Goal: Task Accomplishment & Management: Manage account settings

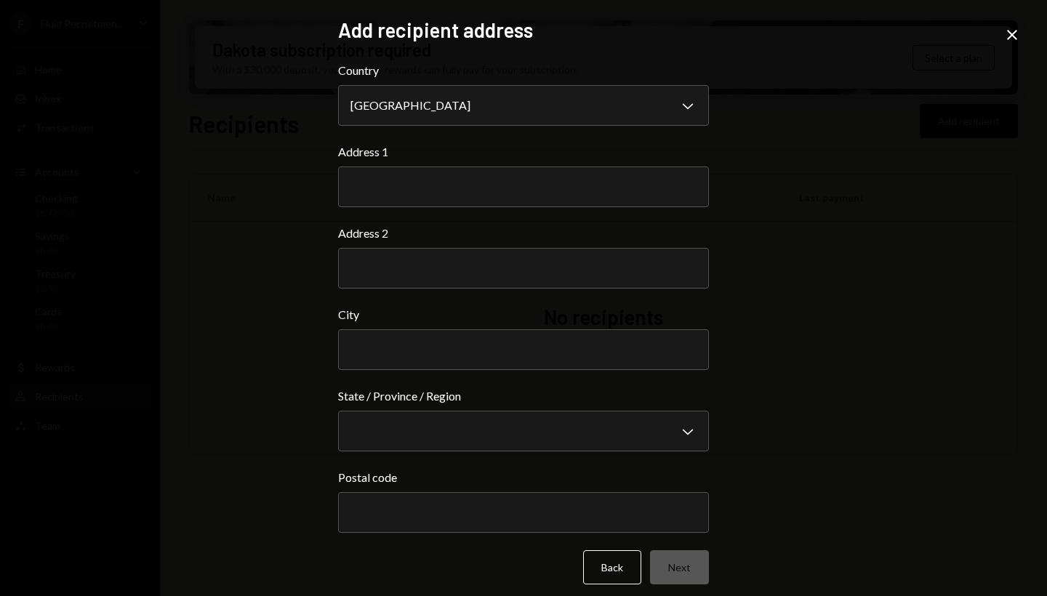
select select "***"
click at [1013, 41] on icon "Close" at bounding box center [1012, 34] width 17 height 17
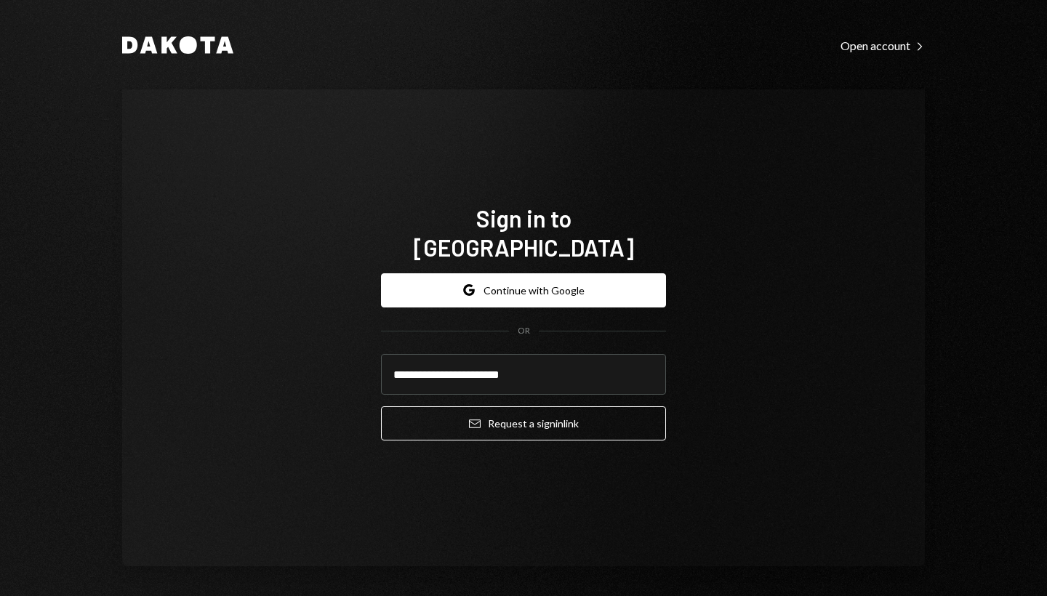
type input "**********"
click at [519, 409] on button "Email Request a sign in link" at bounding box center [523, 424] width 285 height 34
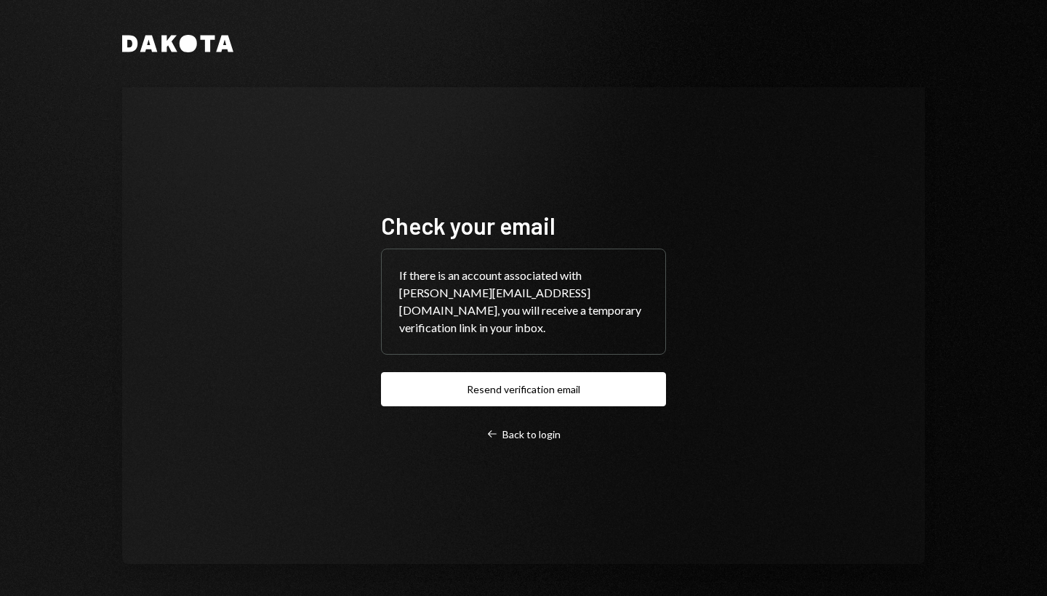
click at [617, 1] on div "Dakota Check your email If there is an account associated with emma@fluidrecrui…" at bounding box center [523, 299] width 873 height 599
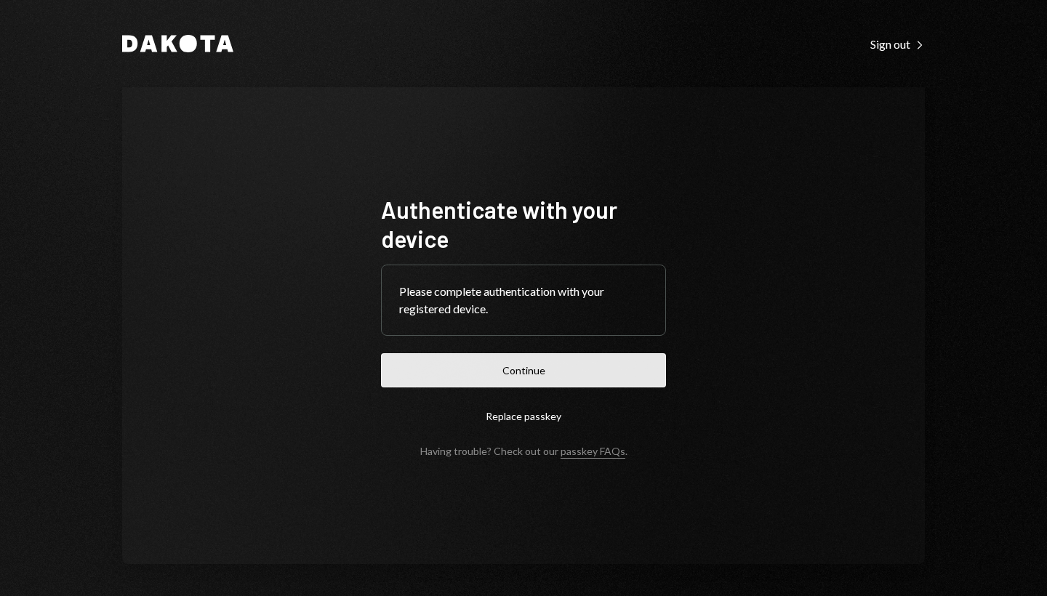
click at [535, 373] on button "Continue" at bounding box center [523, 370] width 285 height 34
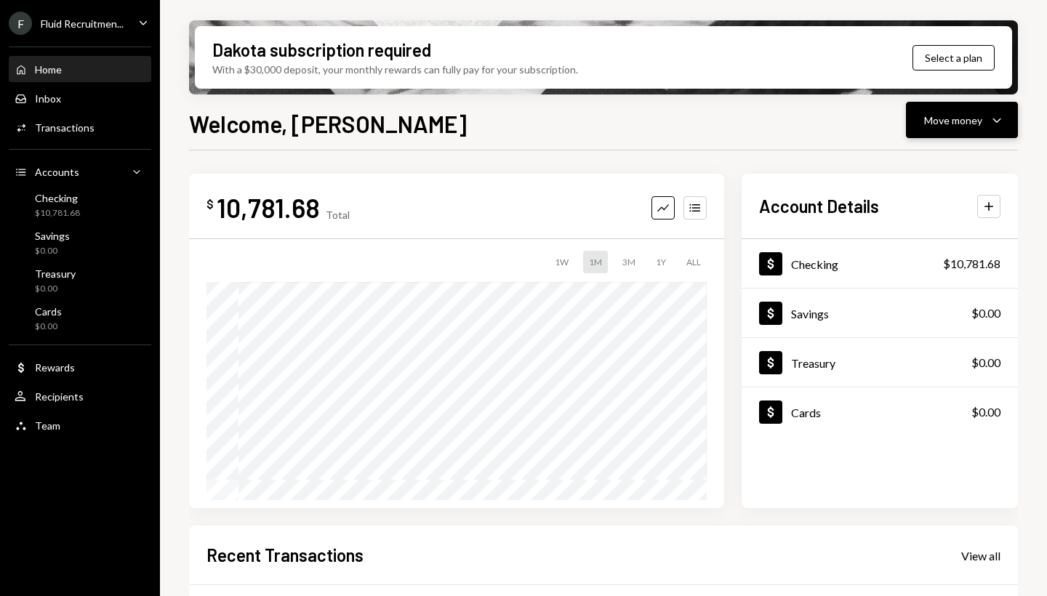
click at [936, 123] on div "Move money" at bounding box center [953, 120] width 58 height 15
click at [913, 174] on div "Withdraw Send" at bounding box center [939, 164] width 145 height 33
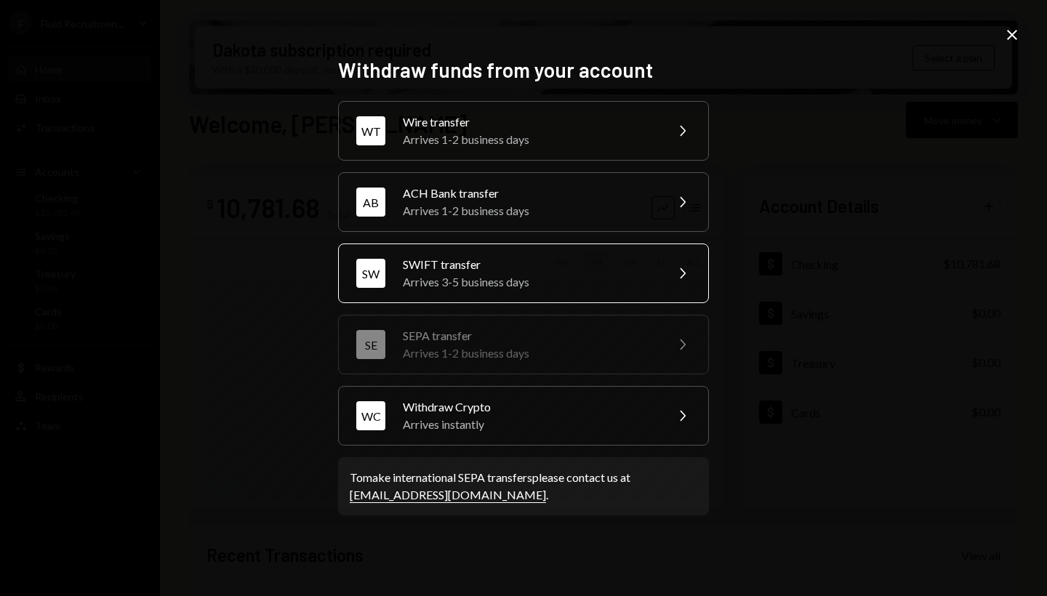
click at [671, 248] on div "[PERSON_NAME] transfer Arrives 3-5 business days Chevron Right" at bounding box center [523, 274] width 371 height 60
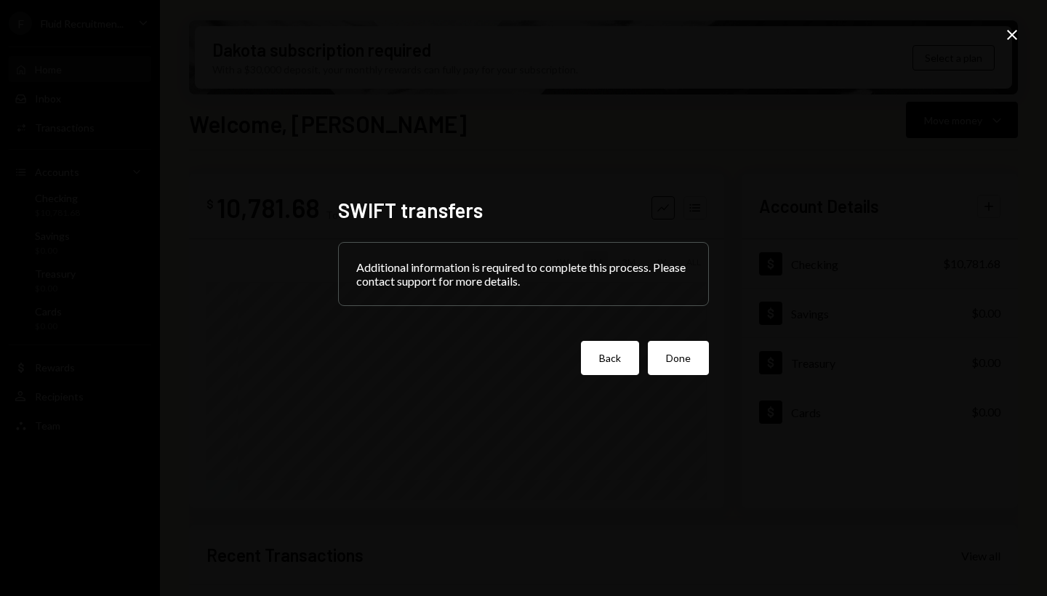
click at [613, 361] on button "Back" at bounding box center [610, 358] width 58 height 34
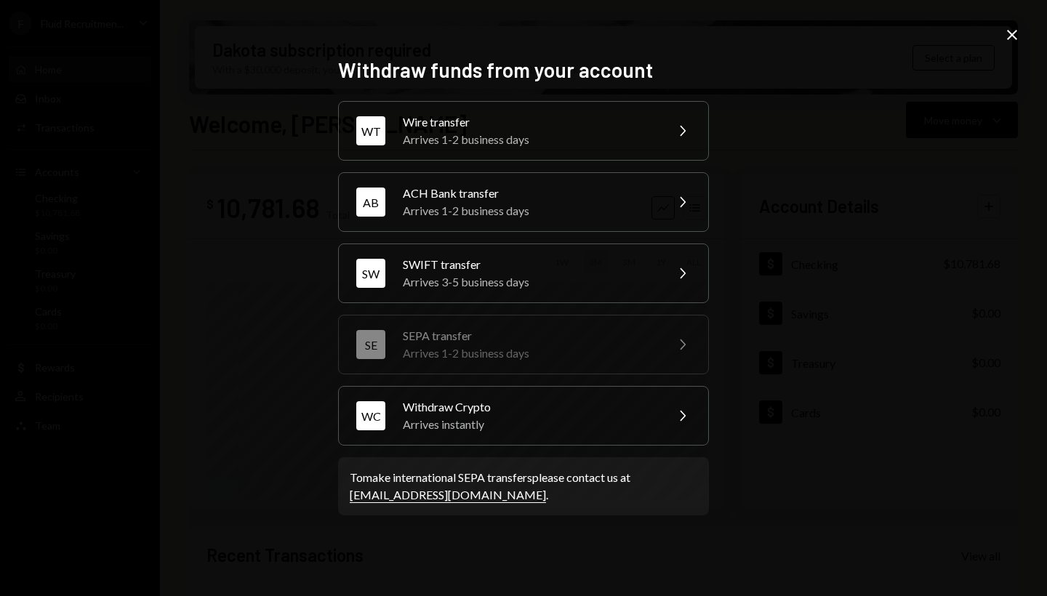
click at [1013, 33] on icon "Close" at bounding box center [1012, 34] width 17 height 17
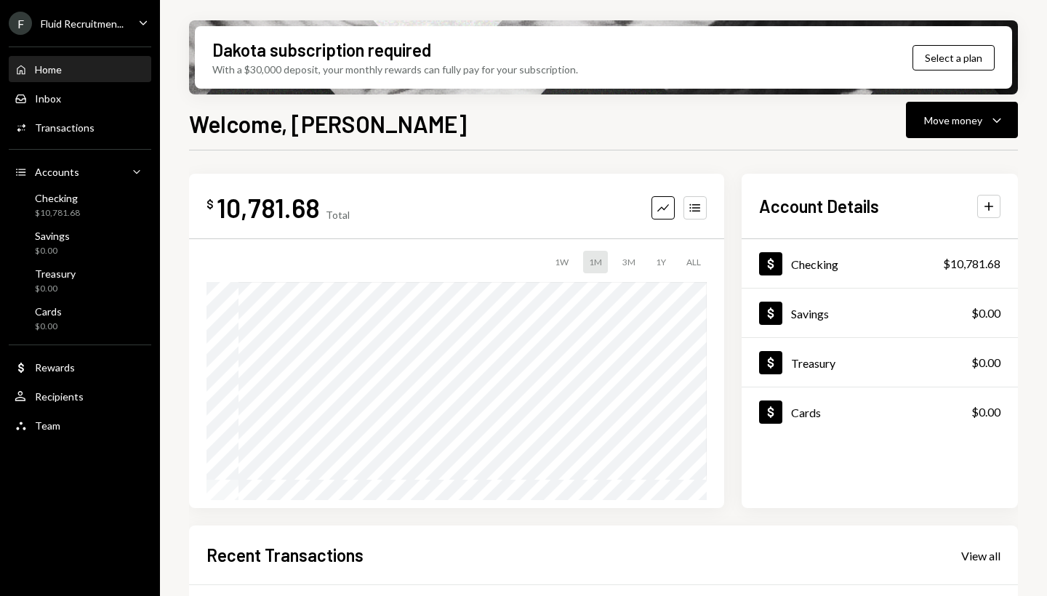
click at [137, 23] on icon "Caret Down" at bounding box center [143, 23] width 16 height 16
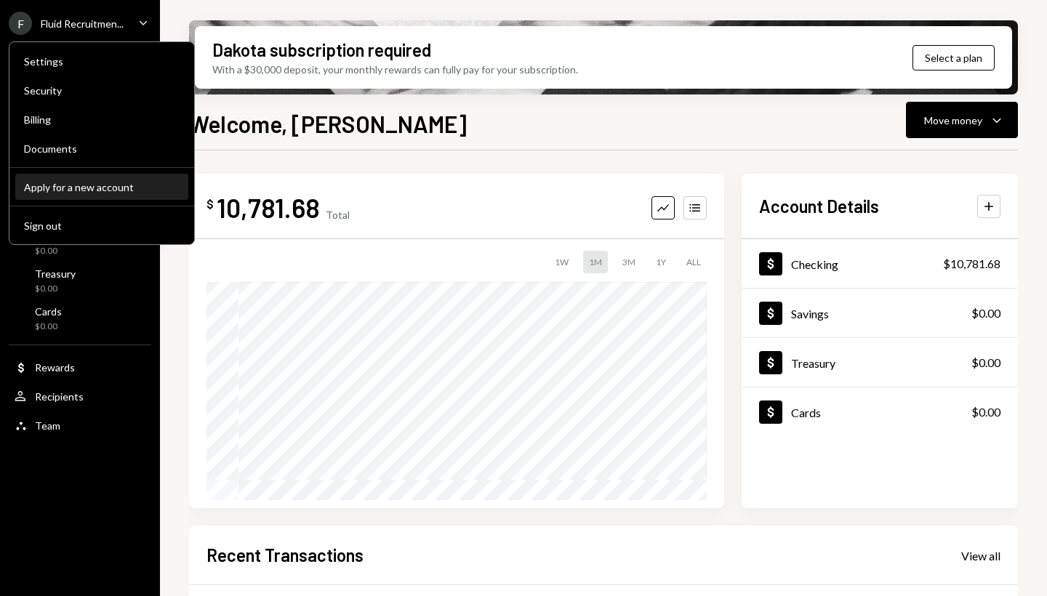
click at [73, 196] on button "Apply for a new account" at bounding box center [101, 188] width 173 height 26
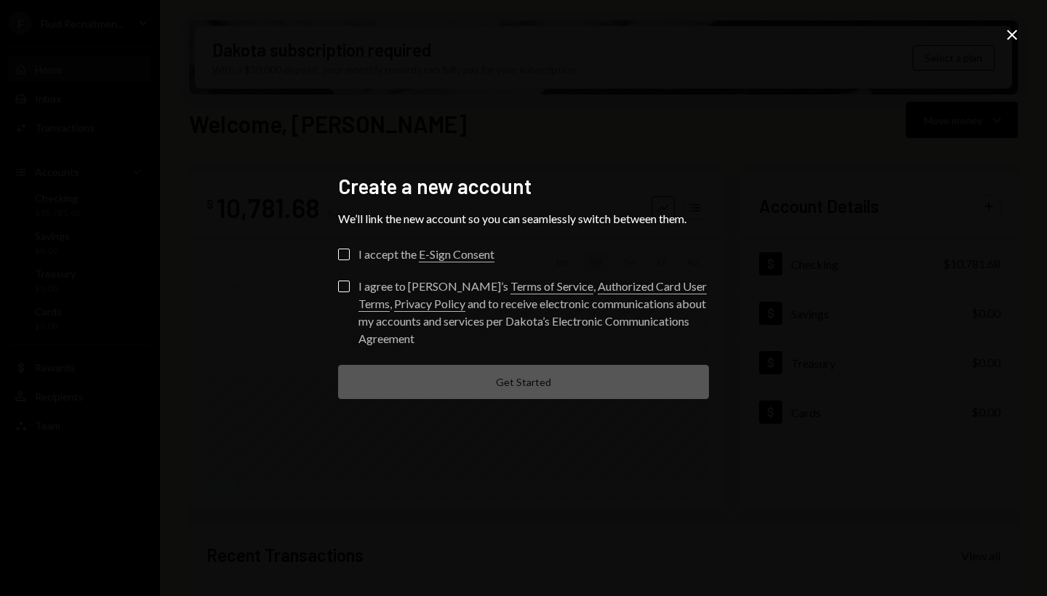
click at [1014, 40] on icon "Close" at bounding box center [1012, 34] width 17 height 17
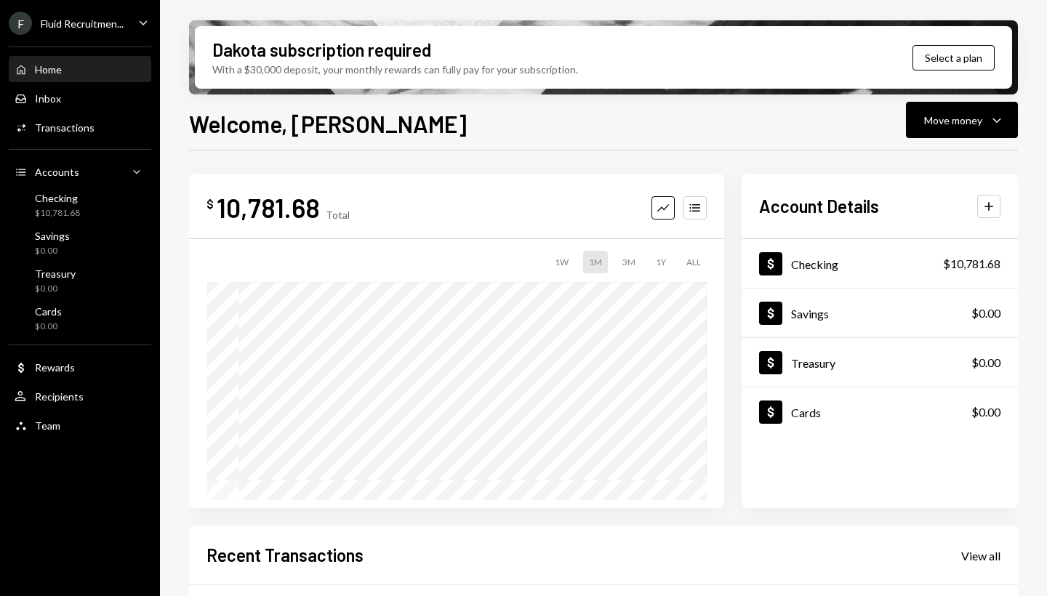
click at [116, 28] on div "Fluid Recruitmen..." at bounding box center [82, 23] width 83 height 12
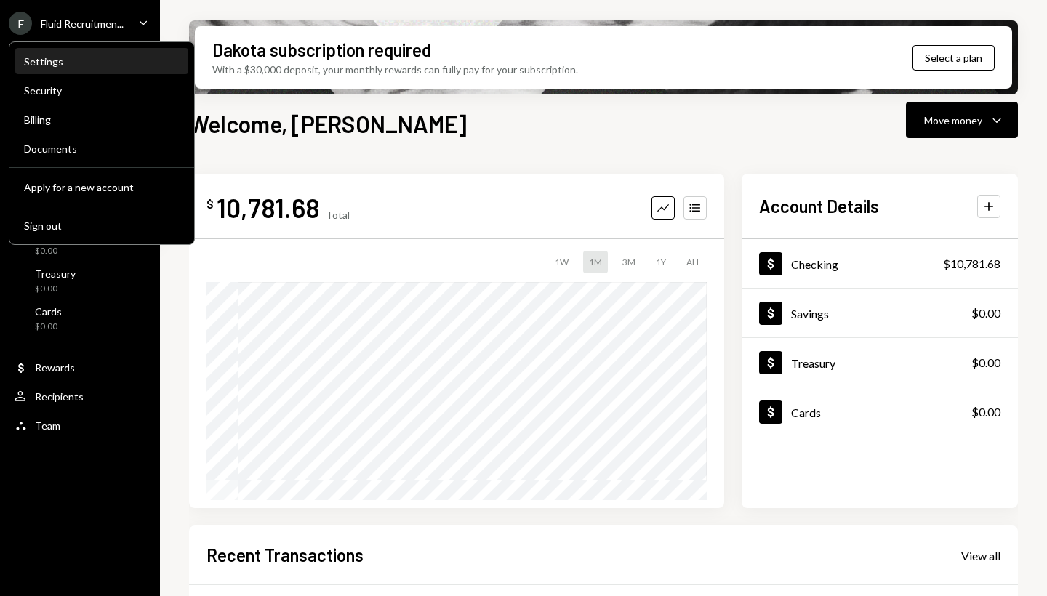
click at [78, 61] on div "Settings" at bounding box center [102, 61] width 156 height 12
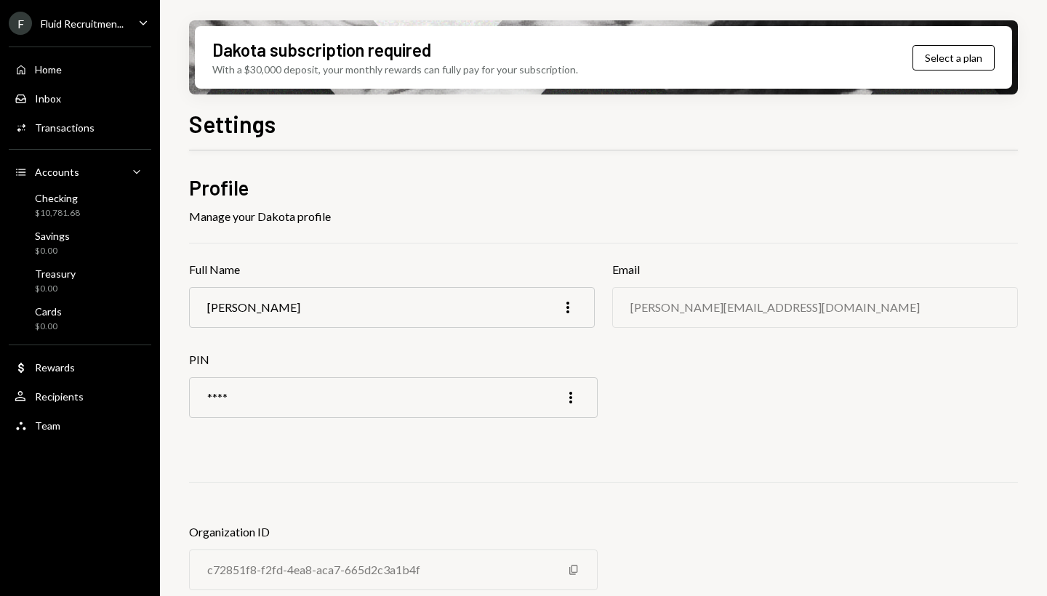
scroll to position [29, 0]
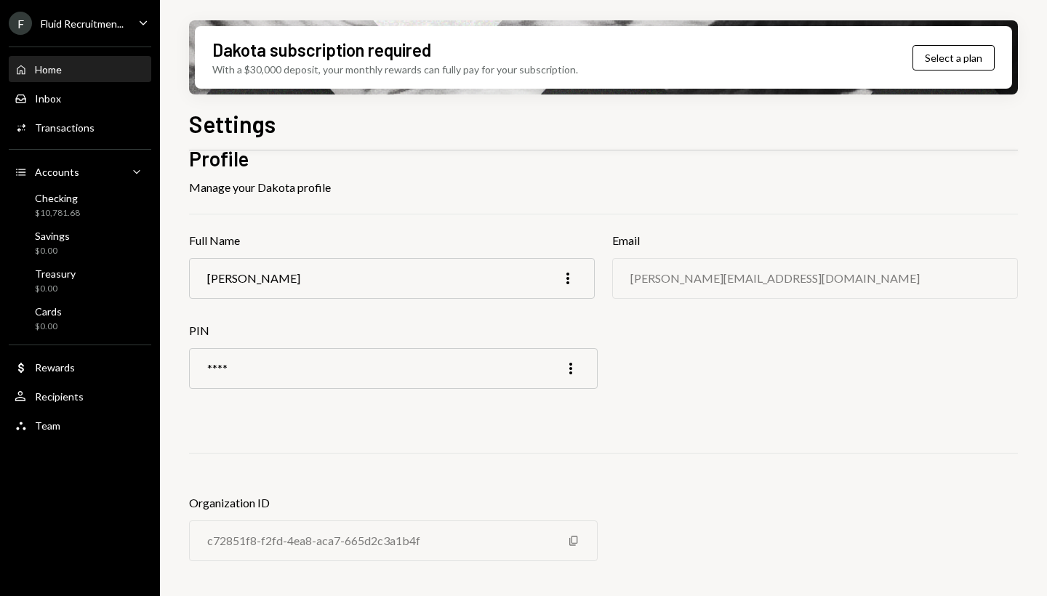
click at [59, 71] on div "Home" at bounding box center [48, 69] width 27 height 12
